Goal: Navigation & Orientation: Find specific page/section

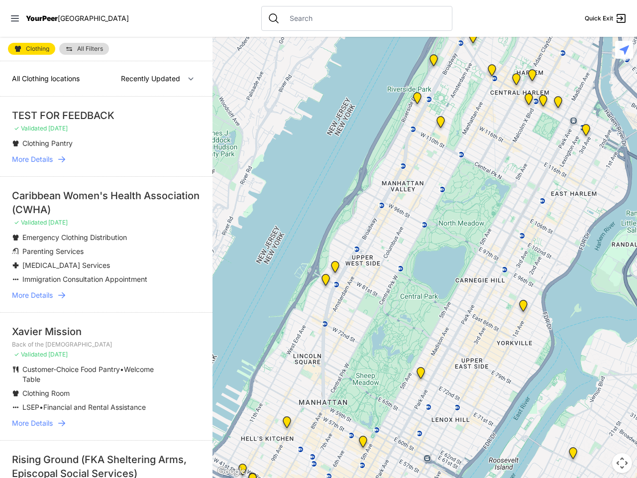
click at [15, 18] on icon at bounding box center [15, 18] width 8 height 6
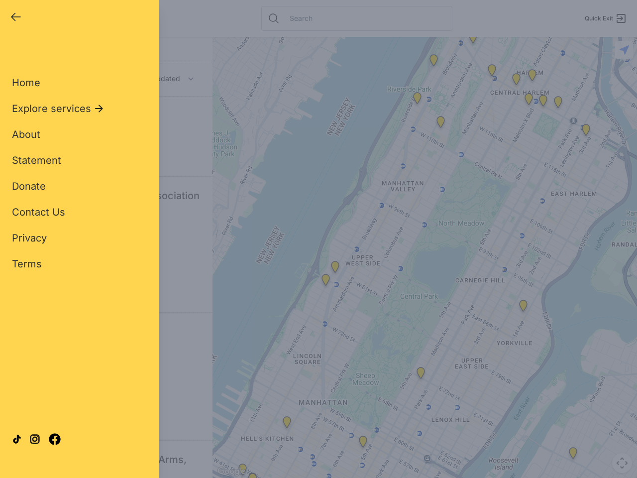
click at [424, 257] on div "Close panel YourPeer [GEOGRAPHIC_DATA] Quick Exit Single Adult Families Soup Ki…" at bounding box center [318, 239] width 637 height 478
click at [473, 39] on div "Close panel YourPeer [GEOGRAPHIC_DATA] Quick Exit Single Adult Families Soup Ki…" at bounding box center [318, 239] width 637 height 478
click at [492, 72] on div "Close panel YourPeer [GEOGRAPHIC_DATA] Quick Exit Single Adult Families Soup Ki…" at bounding box center [318, 239] width 637 height 478
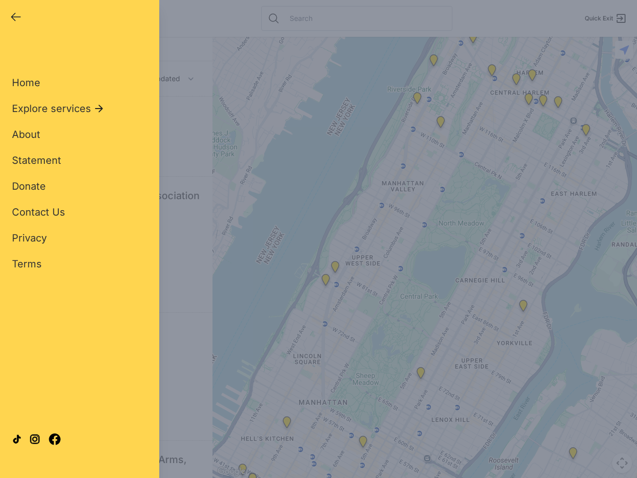
click at [516, 81] on div "Close panel YourPeer [GEOGRAPHIC_DATA] Quick Exit Single Adult Families Soup Ki…" at bounding box center [318, 239] width 637 height 478
click at [586, 132] on div "Close panel YourPeer [GEOGRAPHIC_DATA] Quick Exit Single Adult Families Soup Ki…" at bounding box center [318, 239] width 637 height 478
click at [523, 308] on div "Close panel YourPeer [GEOGRAPHIC_DATA] Quick Exit Single Adult Families Soup Ki…" at bounding box center [318, 239] width 637 height 478
click at [325, 282] on div "Close panel YourPeer [GEOGRAPHIC_DATA] Quick Exit Single Adult Families Soup Ki…" at bounding box center [318, 239] width 637 height 478
